Goal: Information Seeking & Learning: Learn about a topic

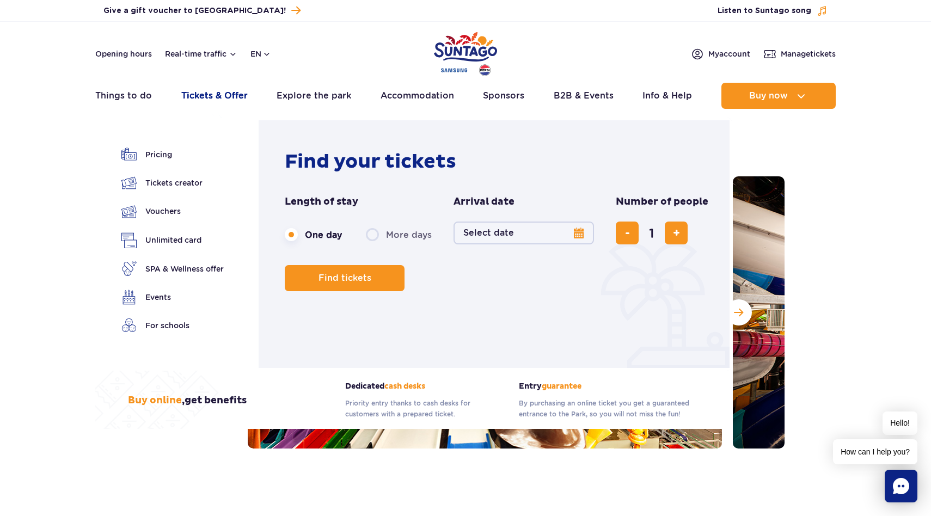
click at [198, 99] on link "Tickets & Offer" at bounding box center [214, 96] width 66 height 26
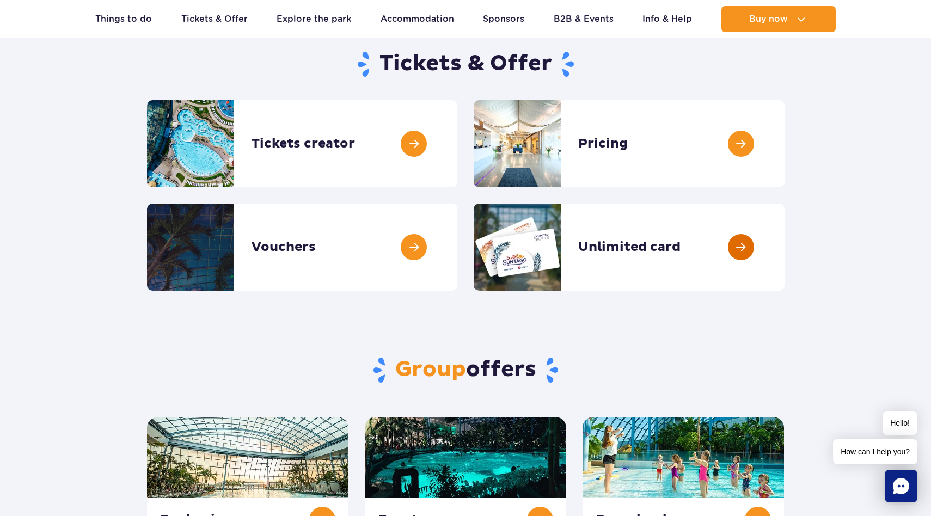
scroll to position [124, 0]
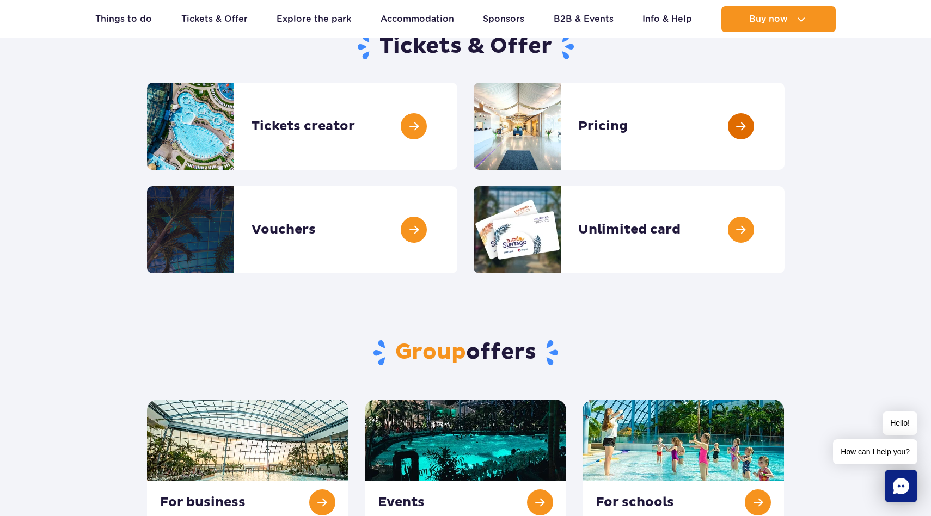
click at [784, 137] on link at bounding box center [784, 126] width 0 height 87
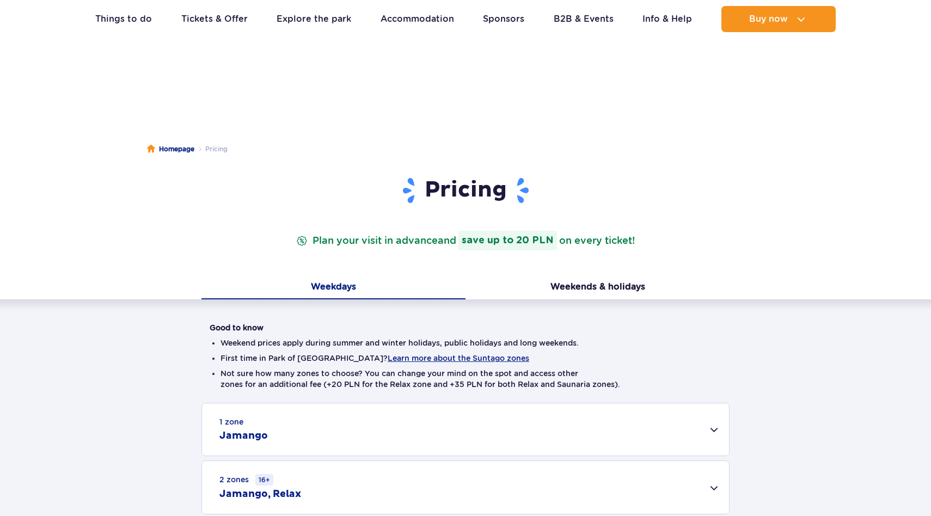
scroll to position [172, 0]
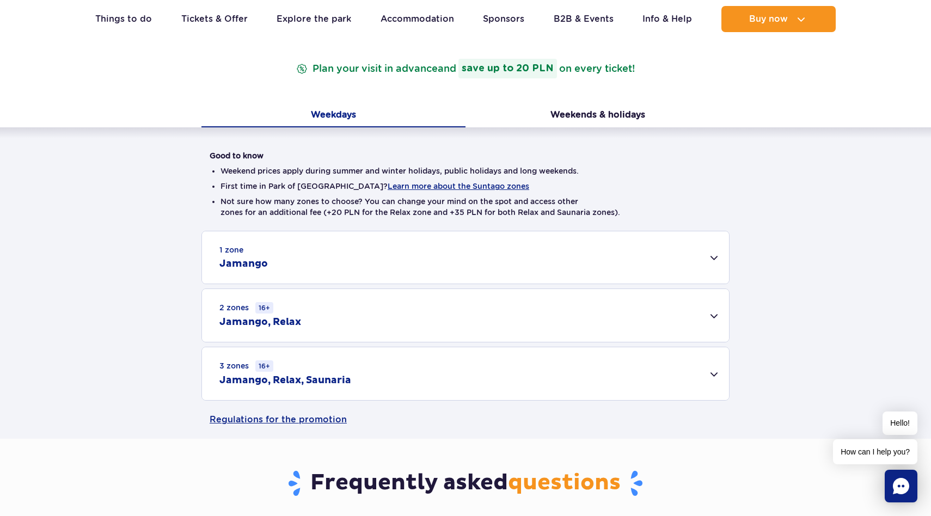
click at [329, 379] on h2 "Jamango, Relax, Saunaria" at bounding box center [285, 380] width 132 height 13
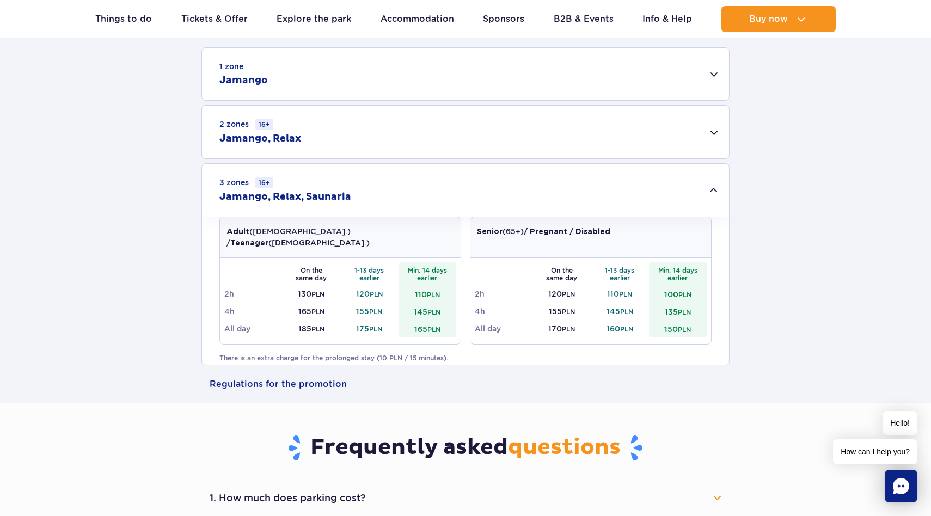
scroll to position [357, 0]
click at [422, 319] on td "165 PLN" at bounding box center [427, 327] width 58 height 17
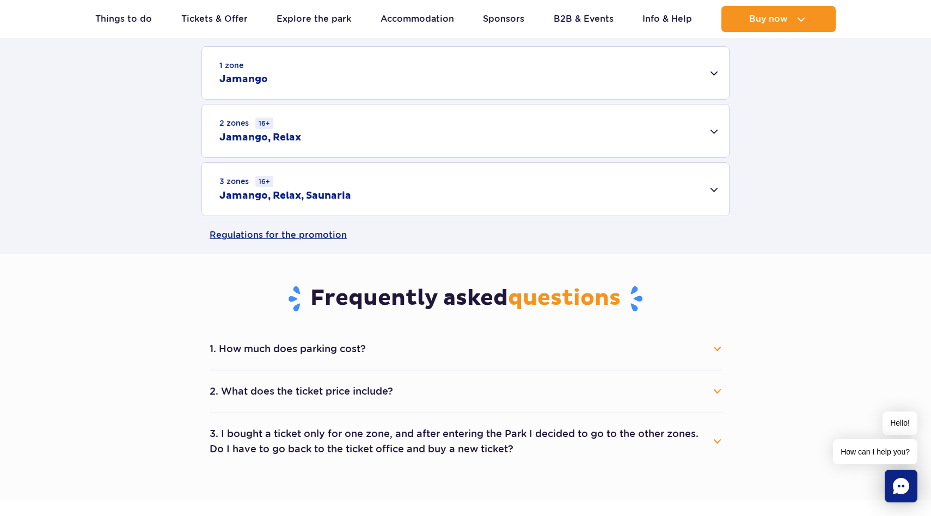
click at [531, 207] on div "3 zones 16+ Jamango, Relax, Saunaria" at bounding box center [465, 189] width 527 height 53
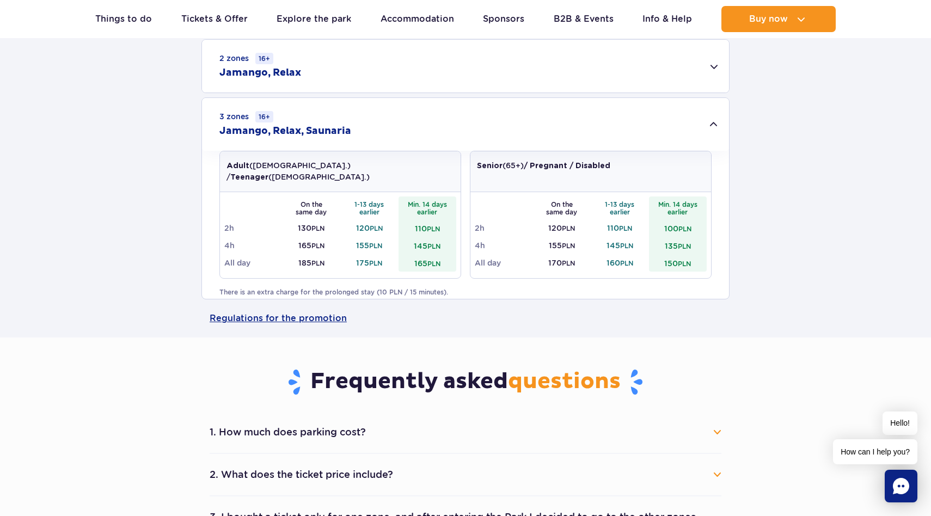
click at [370, 454] on li "2. What does the ticket price include? The ticket price includes entry to selec…" at bounding box center [466, 475] width 512 height 42
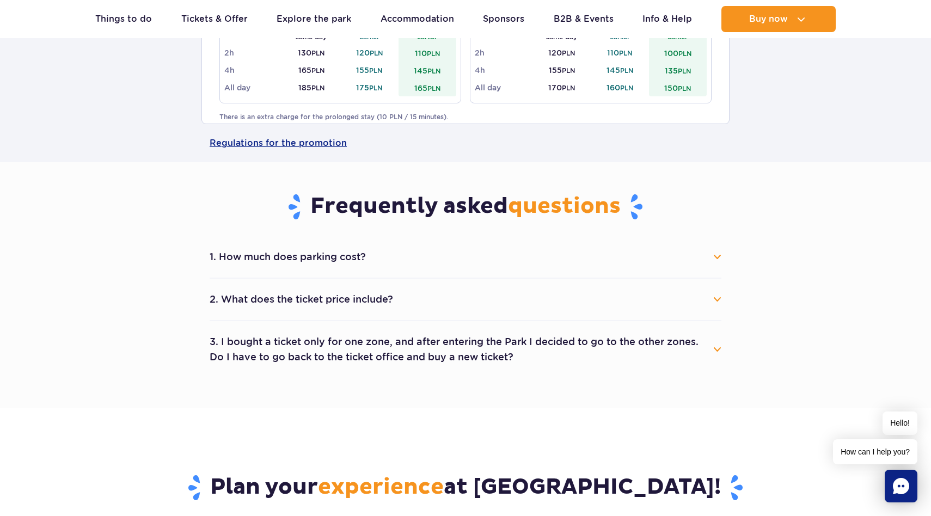
click at [336, 304] on button "2. What does the ticket price include?" at bounding box center [466, 299] width 512 height 24
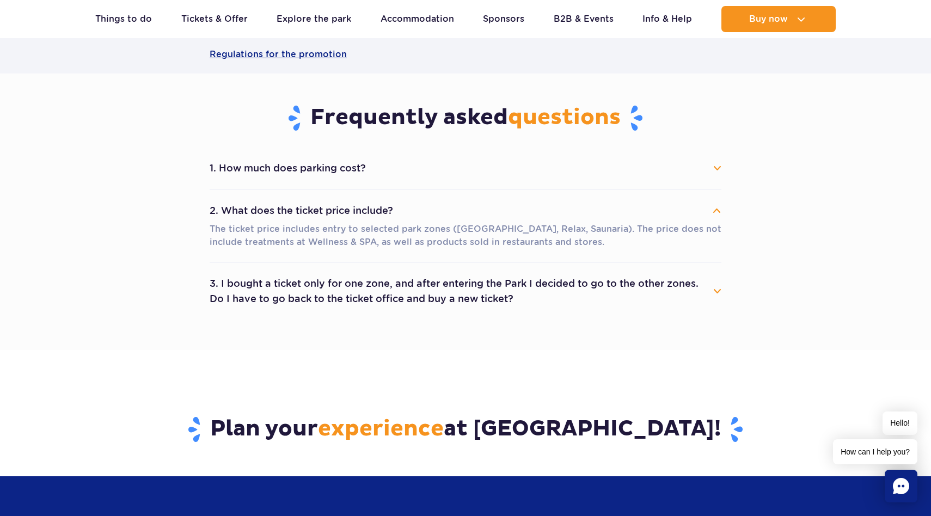
scroll to position [696, 0]
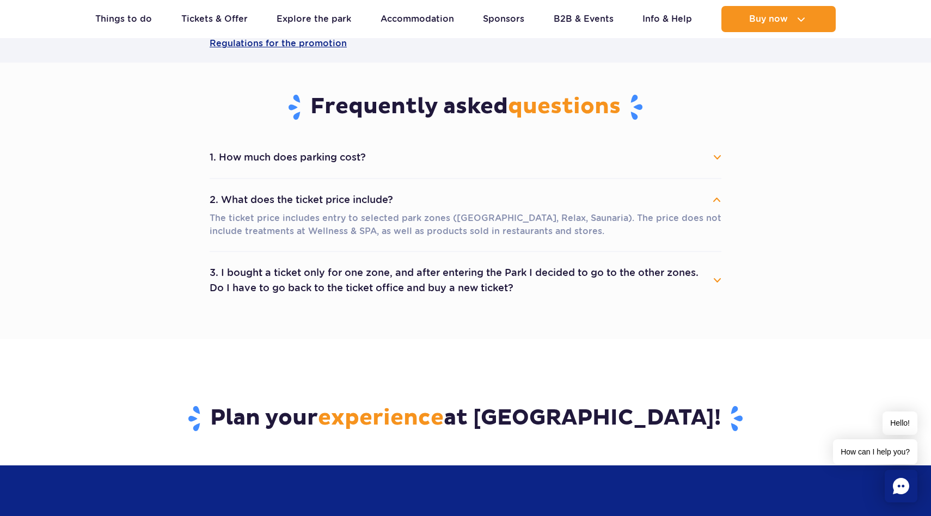
click at [331, 160] on button "1. How much does parking cost?" at bounding box center [466, 157] width 512 height 24
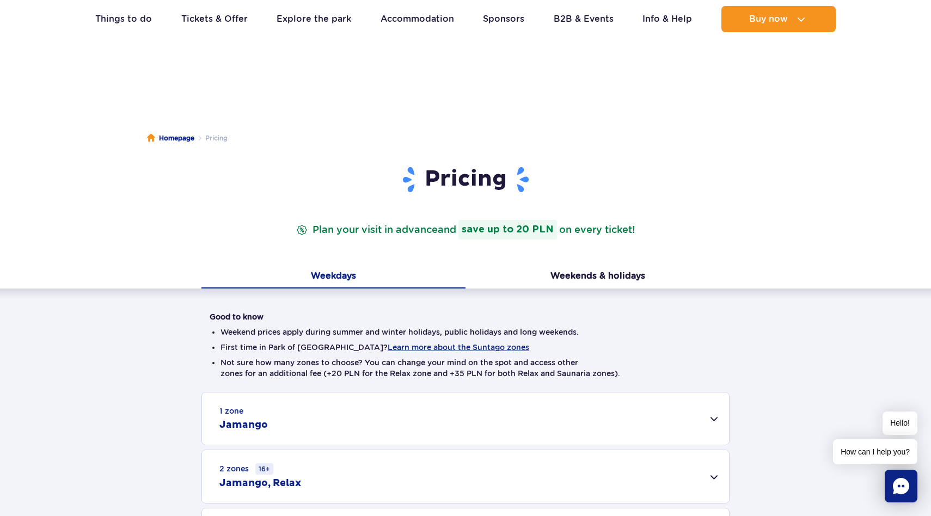
scroll to position [0, 0]
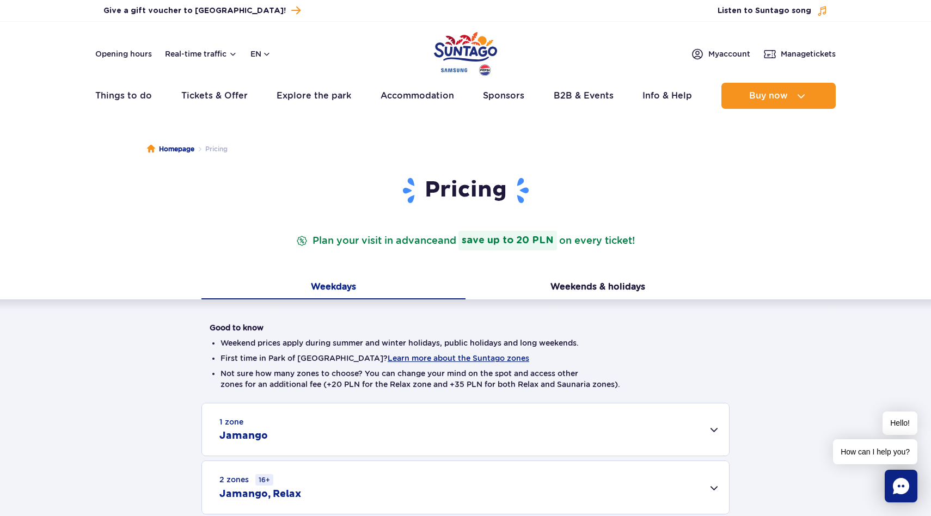
click at [583, 301] on div "Good to know Weekend prices apply during summer and winter holidays, public hol…" at bounding box center [465, 509] width 931 height 421
click at [583, 295] on button "Weekends & holidays" at bounding box center [597, 288] width 264 height 23
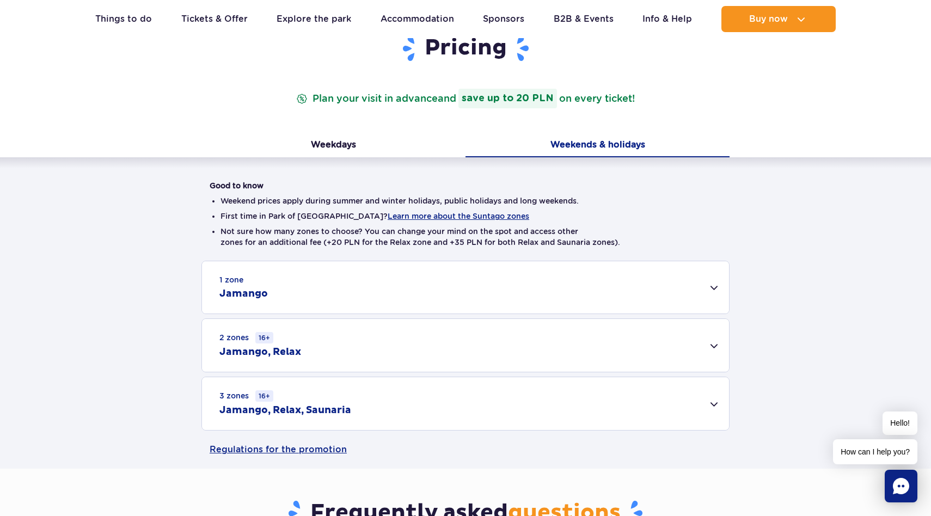
scroll to position [143, 0]
click at [383, 415] on div "3 zones 16+ Jamango, Relax, Saunaria" at bounding box center [465, 403] width 527 height 53
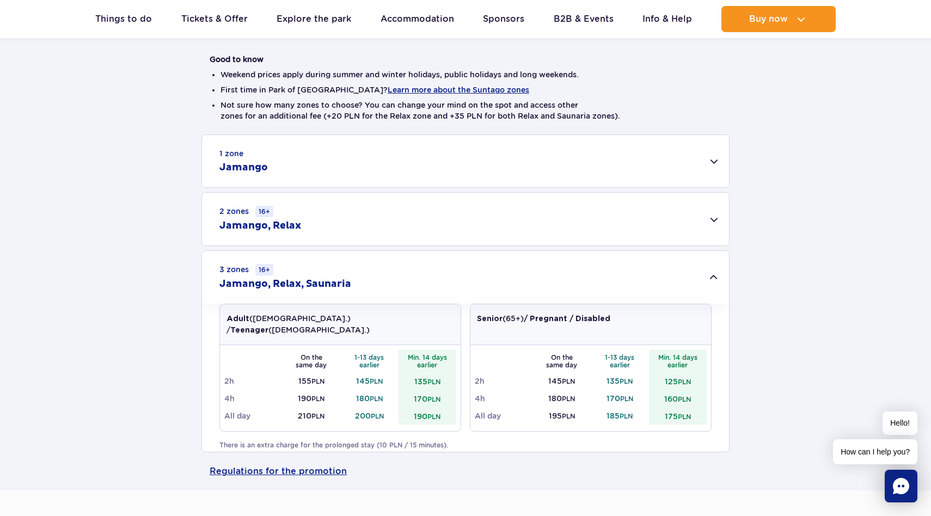
scroll to position [273, 0]
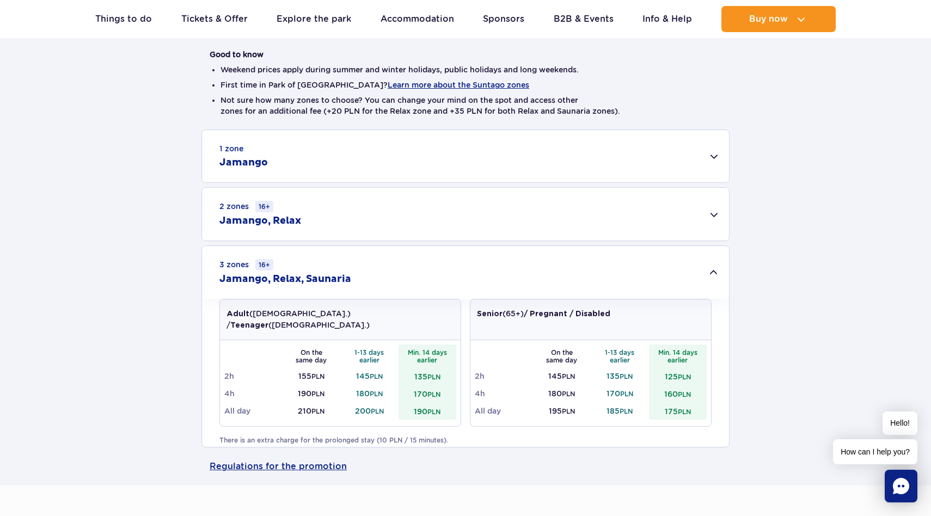
click at [399, 219] on div "2 zones 16+ Jamango, Relax" at bounding box center [465, 214] width 527 height 53
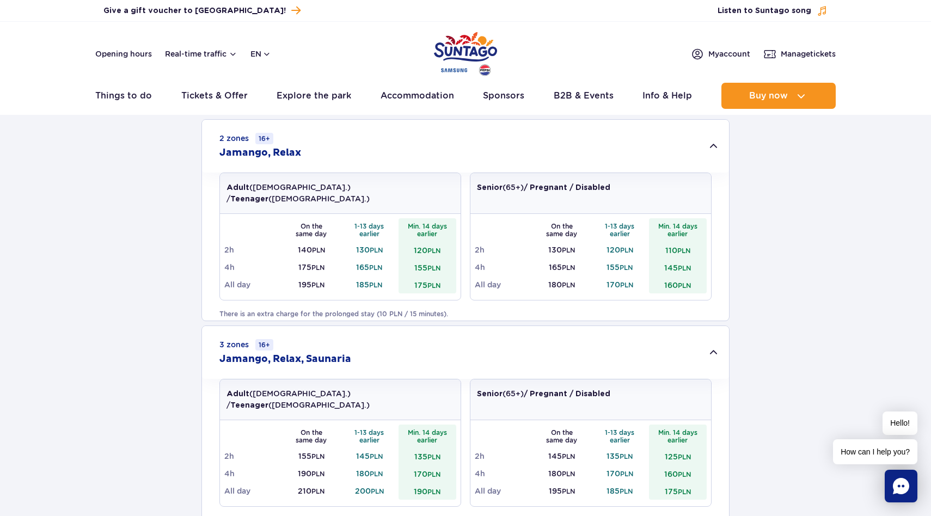
scroll to position [0, 0]
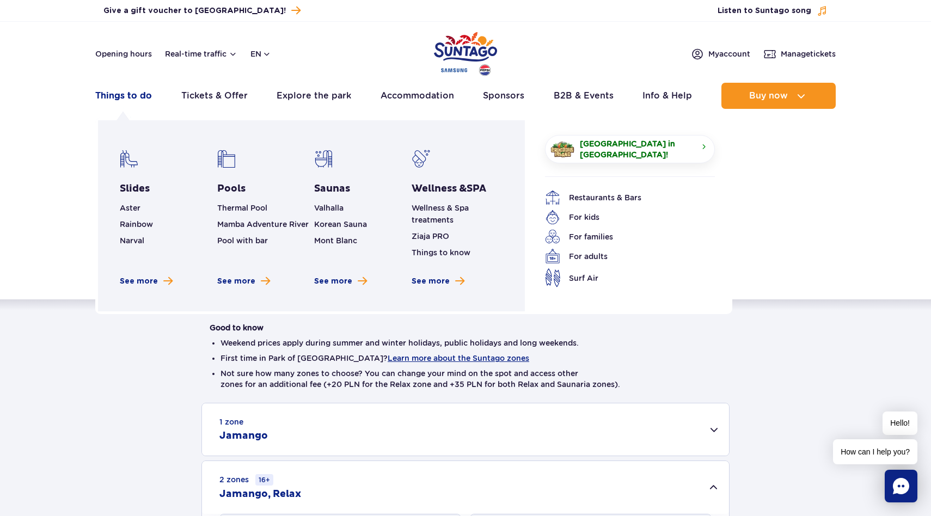
click at [136, 100] on link "Things to do" at bounding box center [123, 96] width 57 height 26
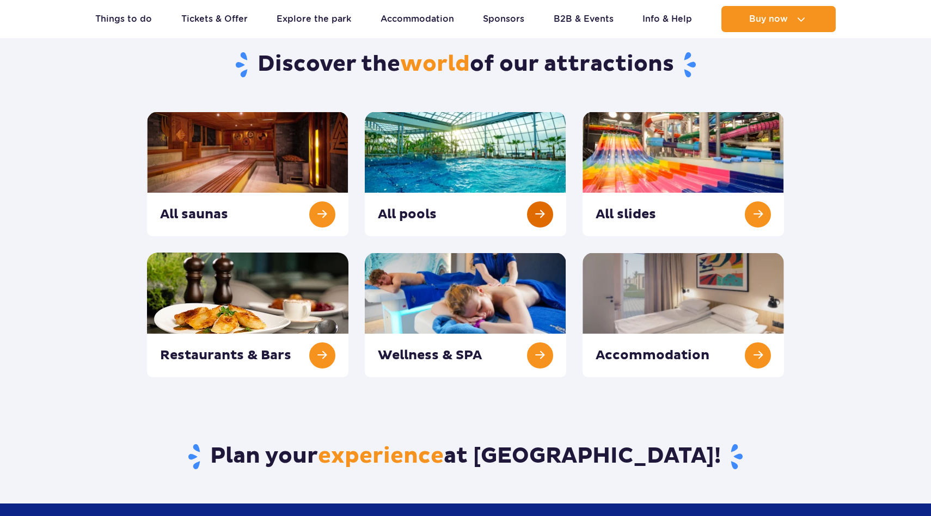
scroll to position [110, 0]
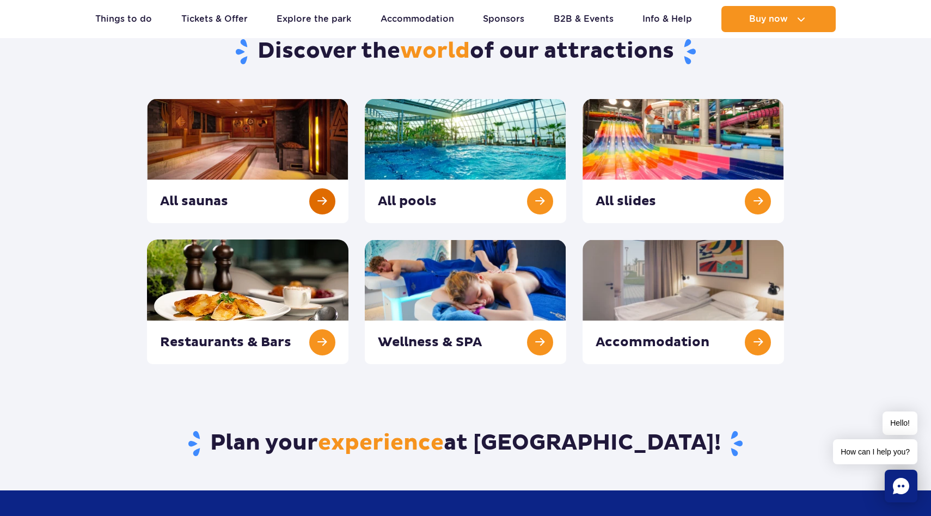
click at [244, 174] on link at bounding box center [247, 161] width 201 height 125
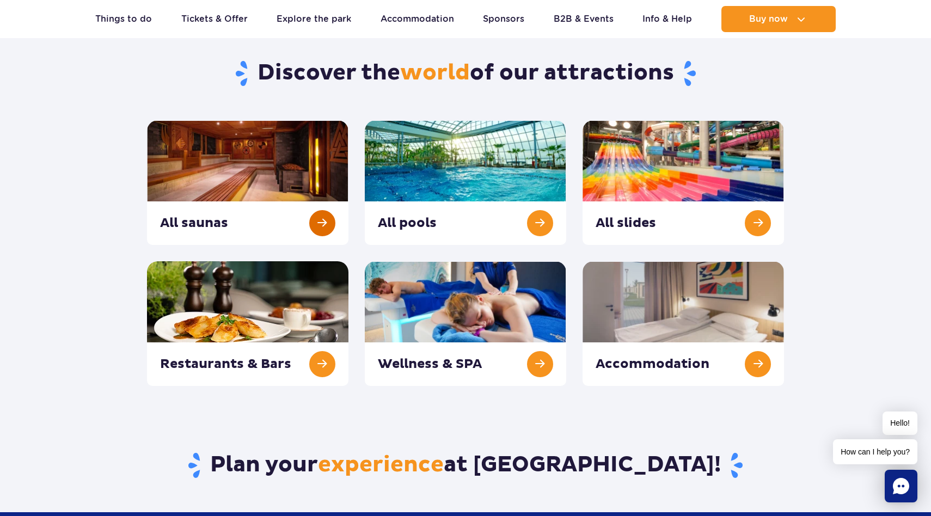
scroll to position [88, 0]
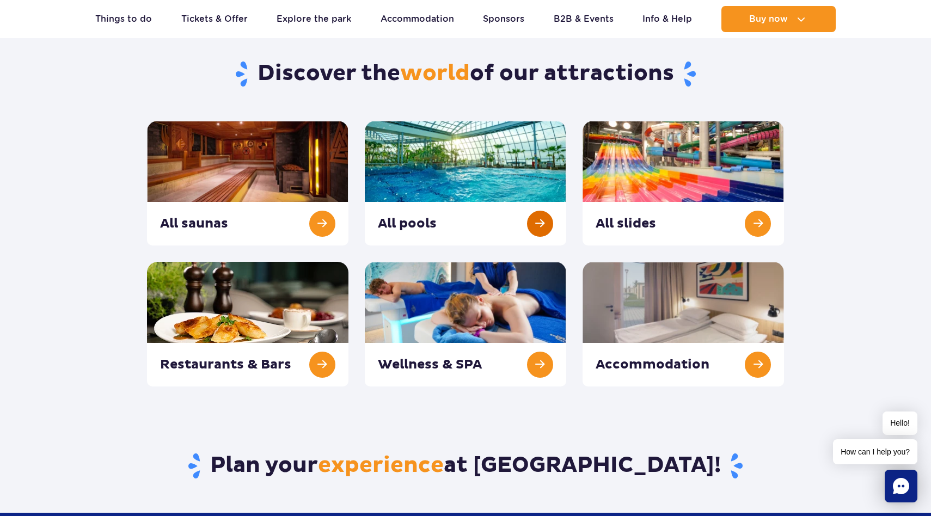
click at [490, 176] on link at bounding box center [465, 183] width 201 height 125
click at [675, 177] on link at bounding box center [682, 183] width 201 height 125
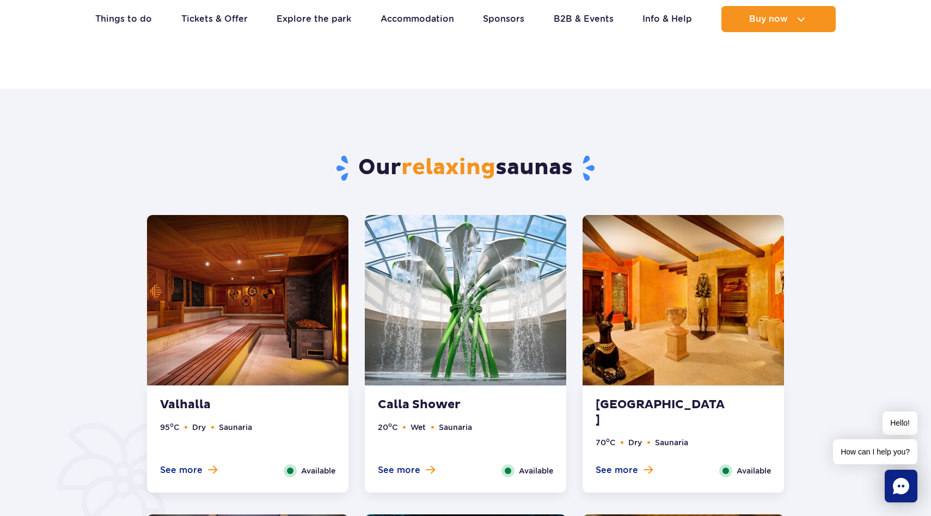
scroll to position [432, 0]
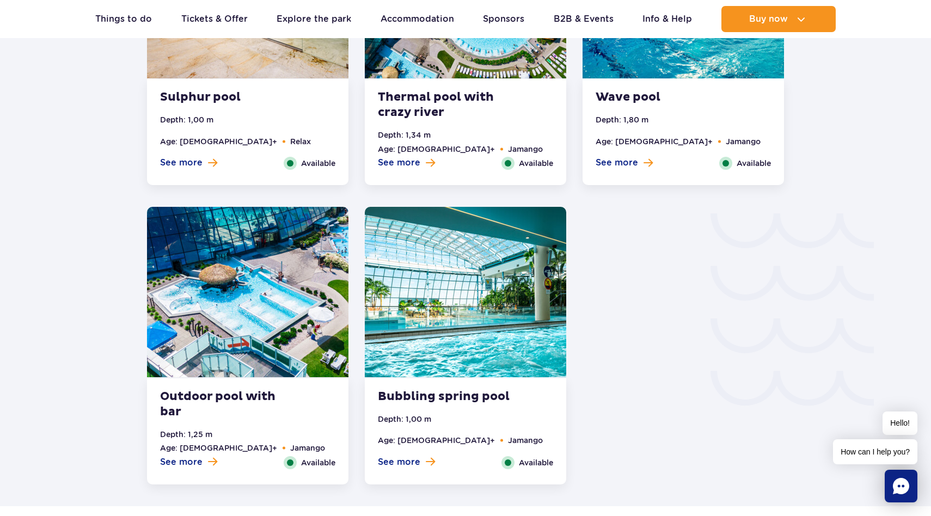
scroll to position [1665, 0]
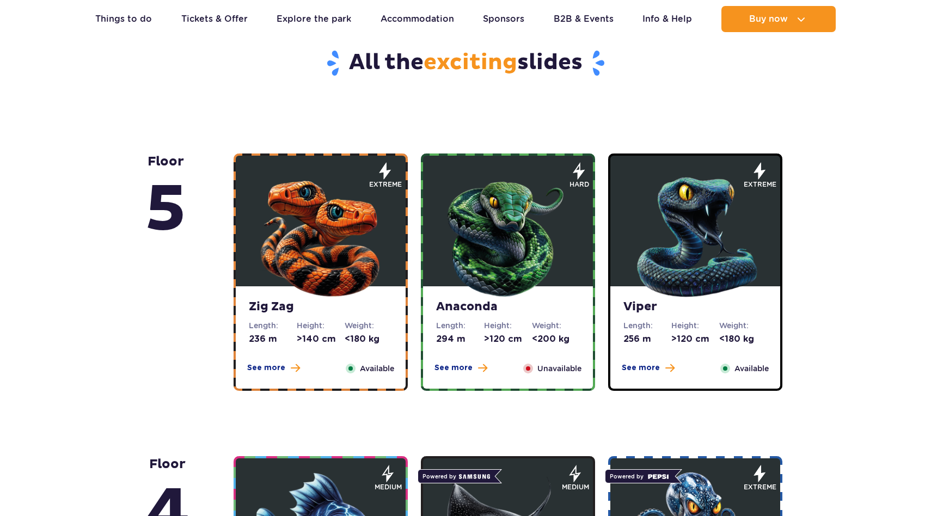
scroll to position [582, 0]
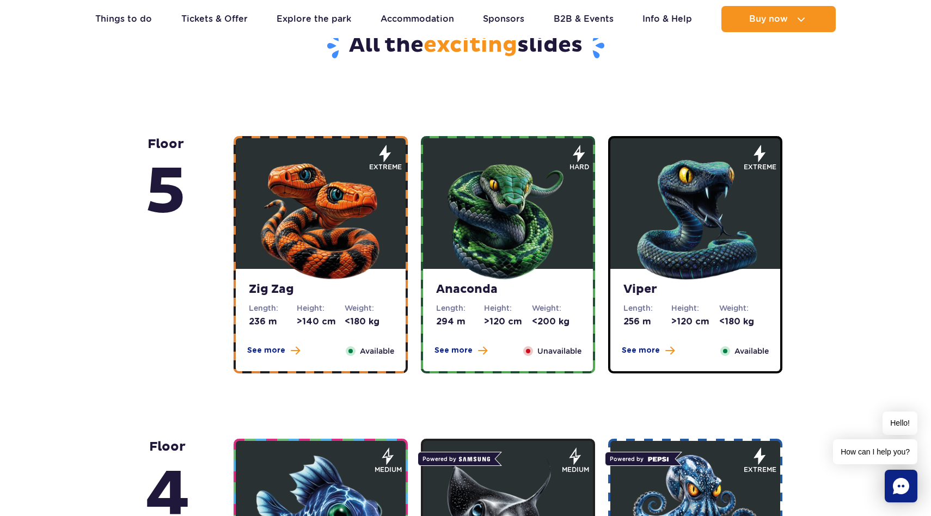
click at [343, 293] on strong "Zig Zag" at bounding box center [321, 289] width 144 height 15
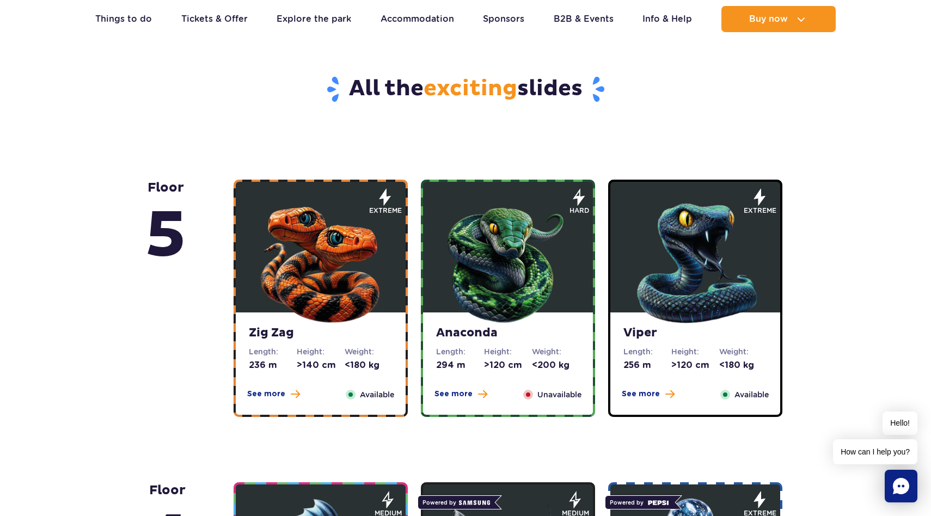
scroll to position [538, 0]
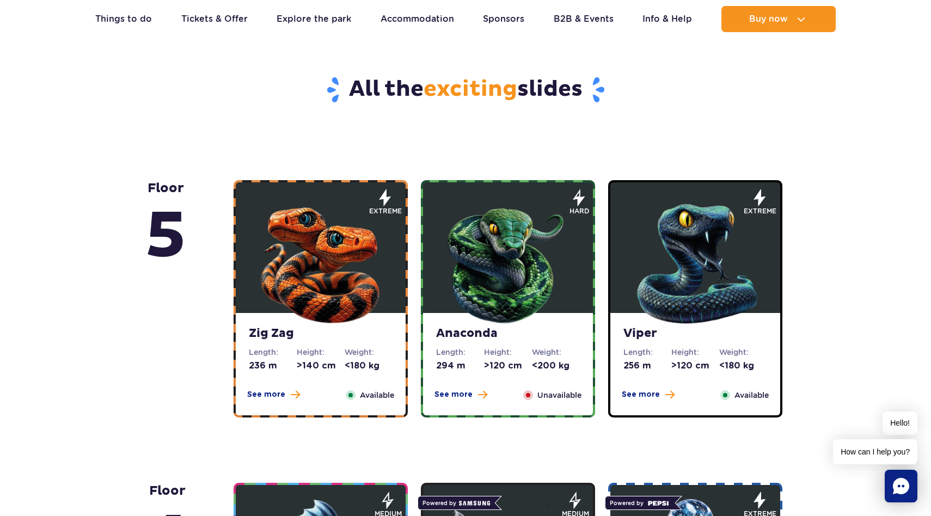
click at [268, 401] on div "See more Close" at bounding box center [274, 395] width 66 height 12
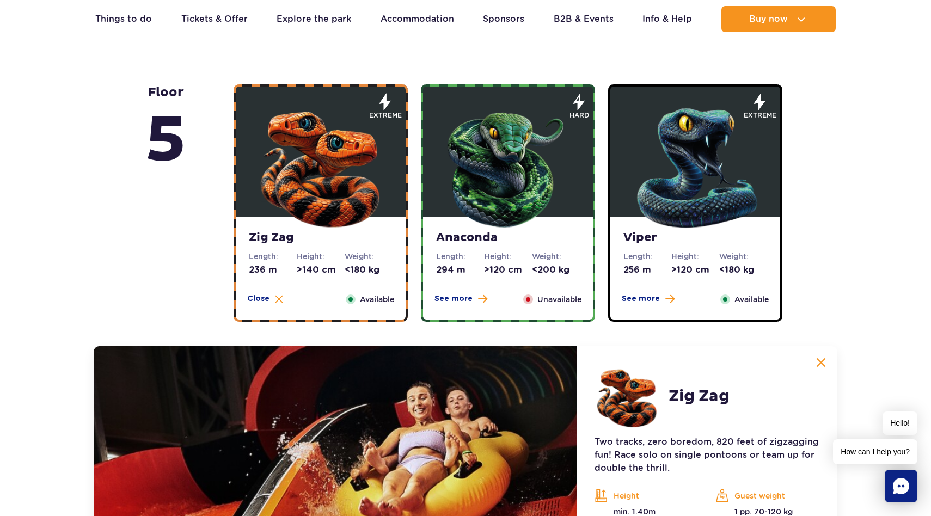
click at [269, 395] on img at bounding box center [335, 507] width 483 height 323
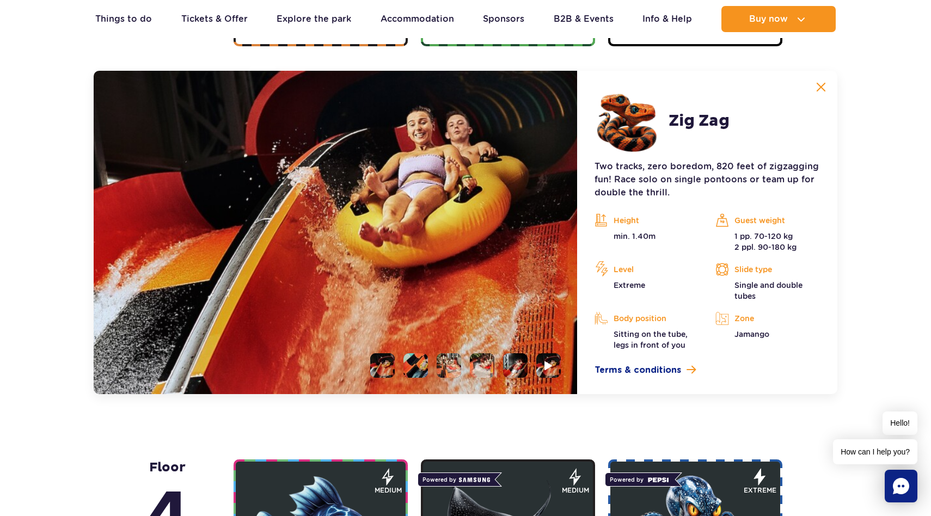
scroll to position [915, 0]
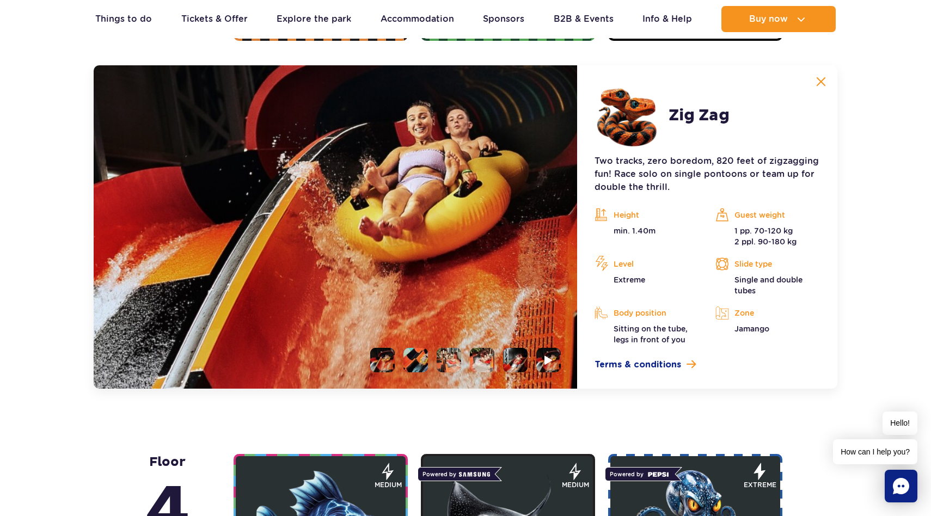
click at [410, 364] on li at bounding box center [415, 360] width 24 height 24
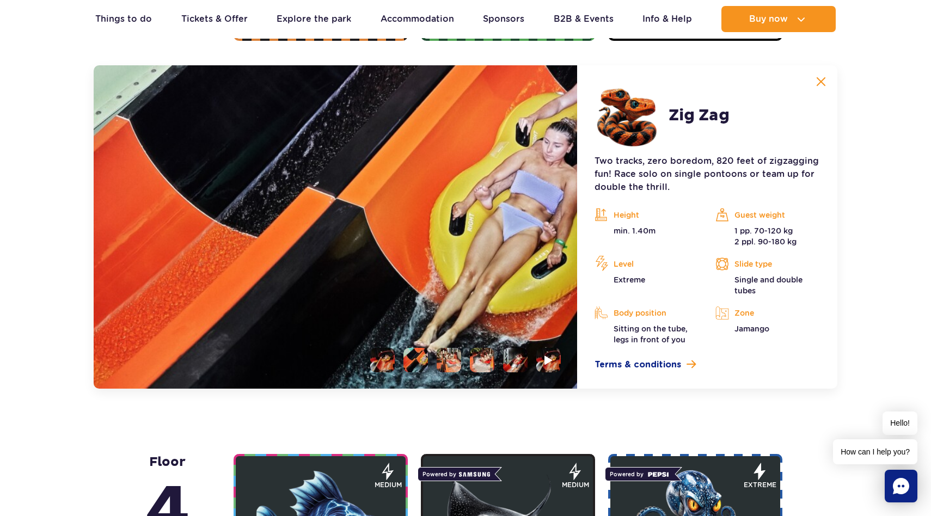
click at [473, 360] on li at bounding box center [482, 360] width 24 height 24
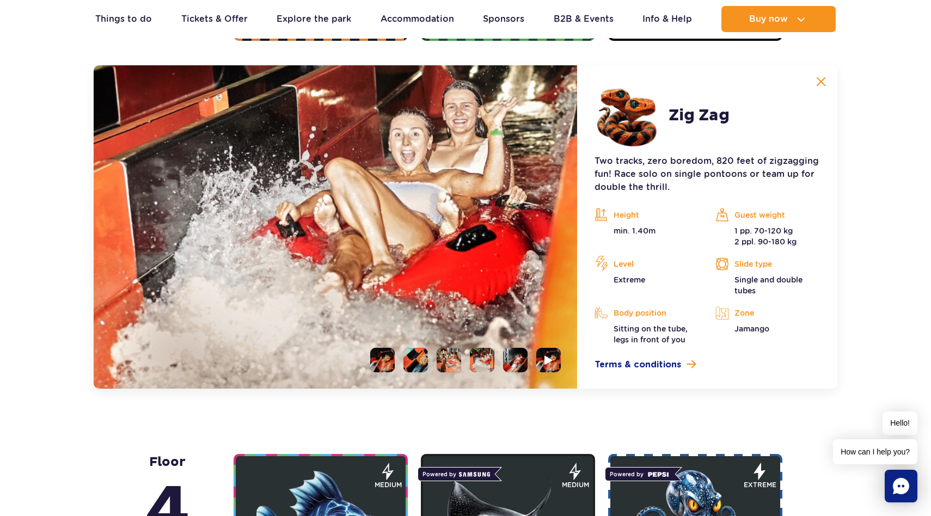
click at [529, 355] on ul at bounding box center [460, 360] width 199 height 24
click at [509, 359] on li at bounding box center [515, 360] width 24 height 24
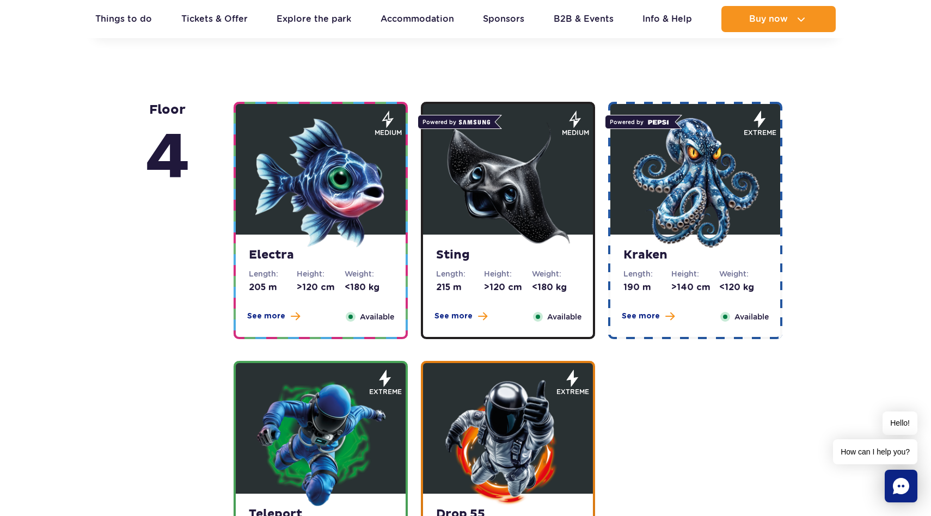
scroll to position [1283, 0]
